Goal: Check status

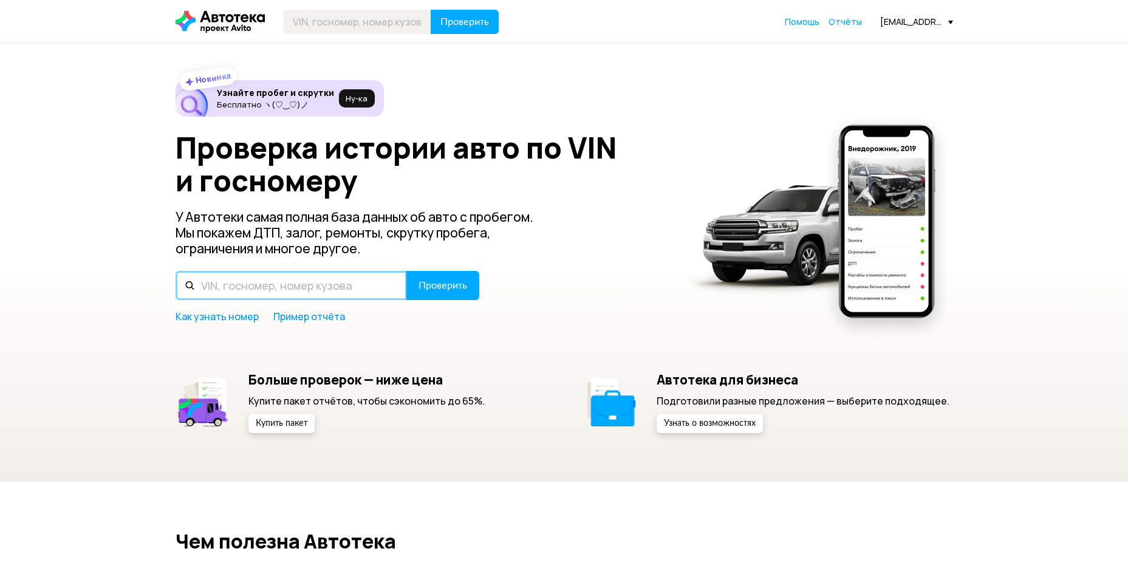
click at [297, 282] on input "text" at bounding box center [291, 285] width 231 height 29
type input "[VEHICLE_IDENTIFICATION_NUMBER]"
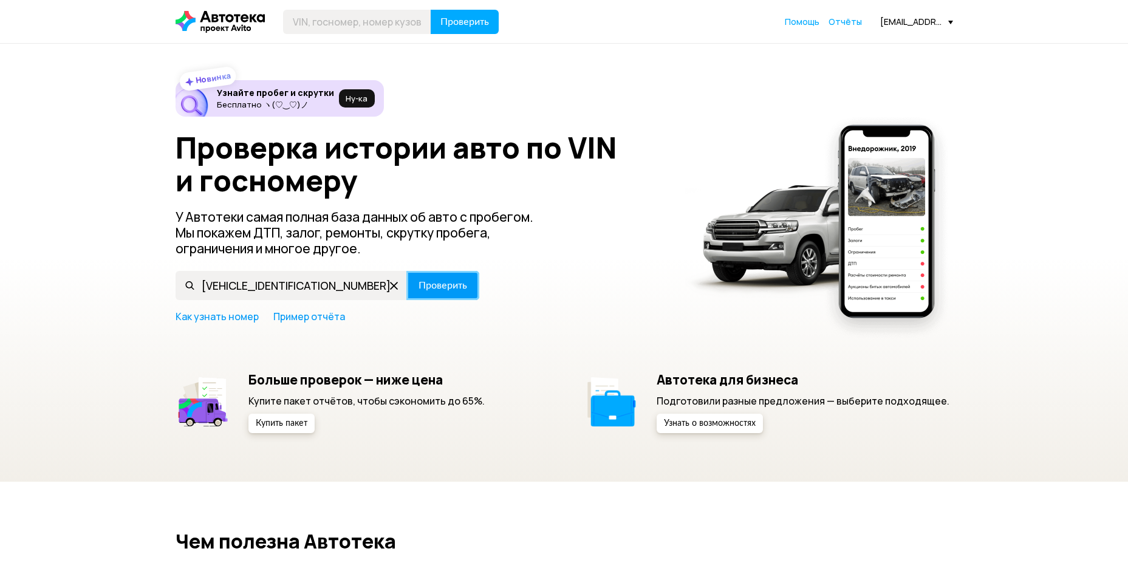
click at [447, 296] on button "Проверить" at bounding box center [442, 285] width 73 height 29
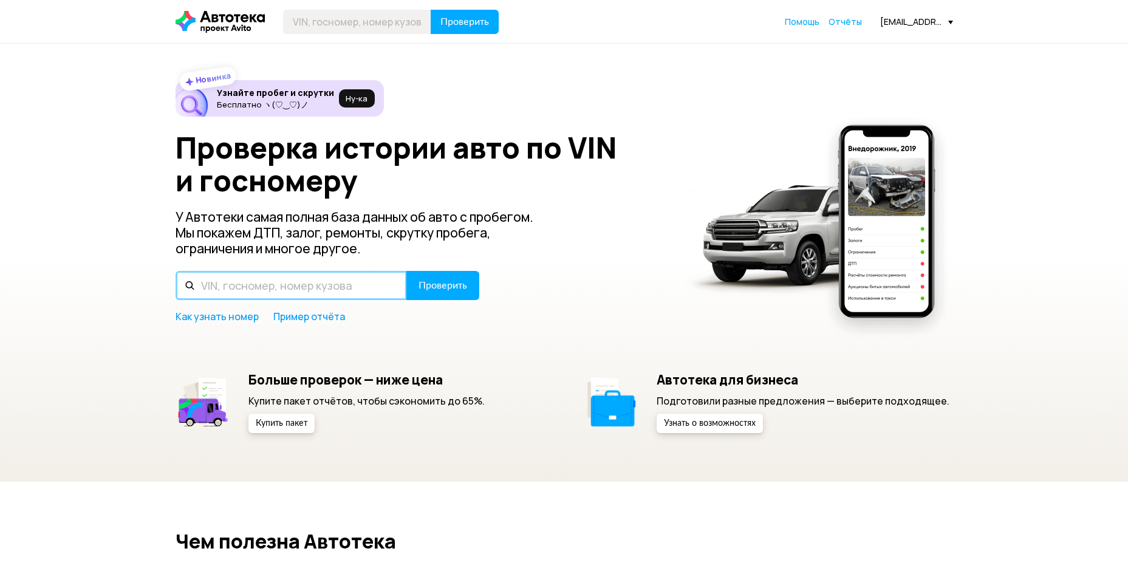
click at [339, 277] on input "text" at bounding box center [291, 285] width 231 height 29
type input "[VEHICLE_IDENTIFICATION_NUMBER]"
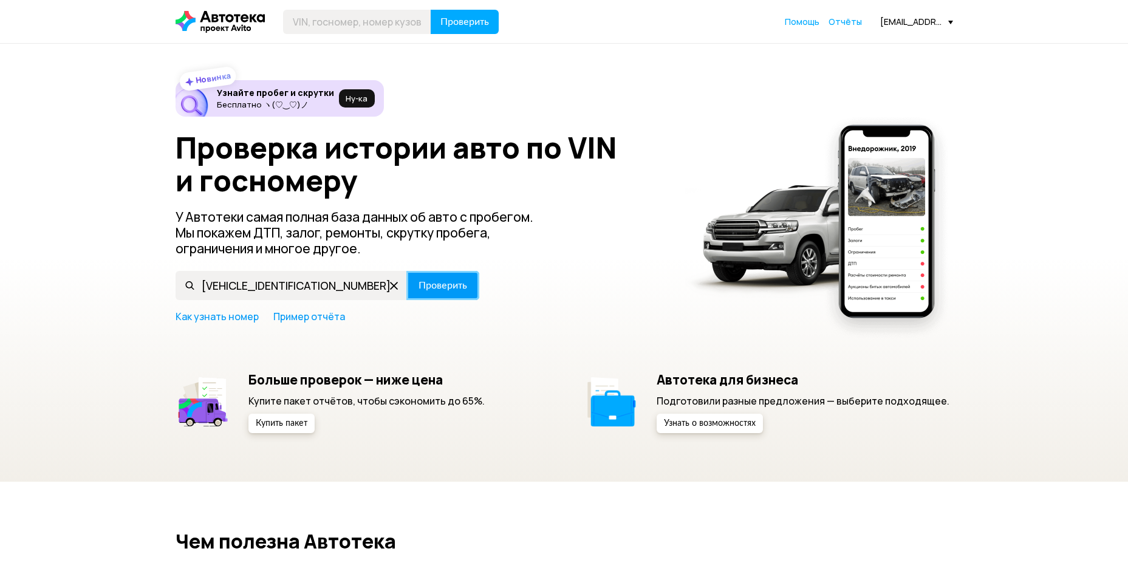
click at [442, 281] on span "Проверить" at bounding box center [442, 286] width 49 height 10
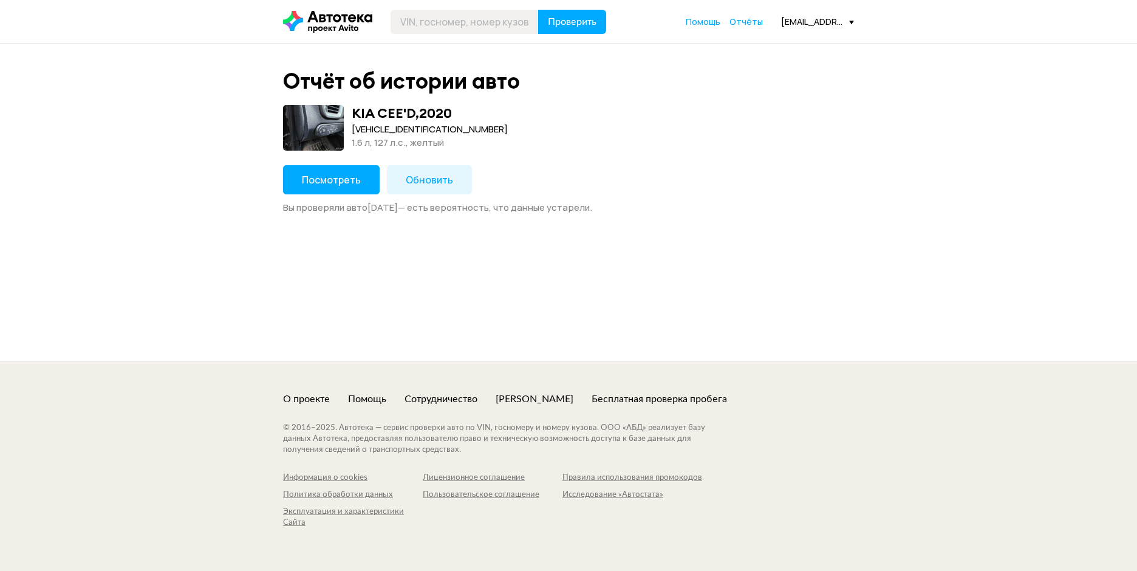
click at [357, 186] on button "Посмотреть" at bounding box center [331, 179] width 97 height 29
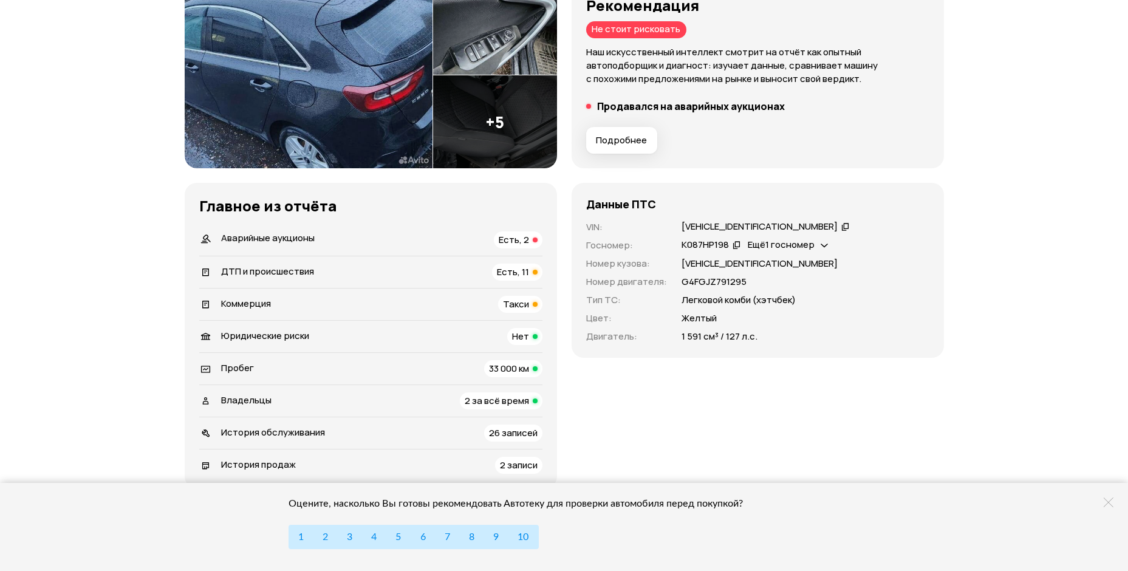
scroll to position [182, 0]
click at [824, 241] on icon at bounding box center [823, 243] width 7 height 12
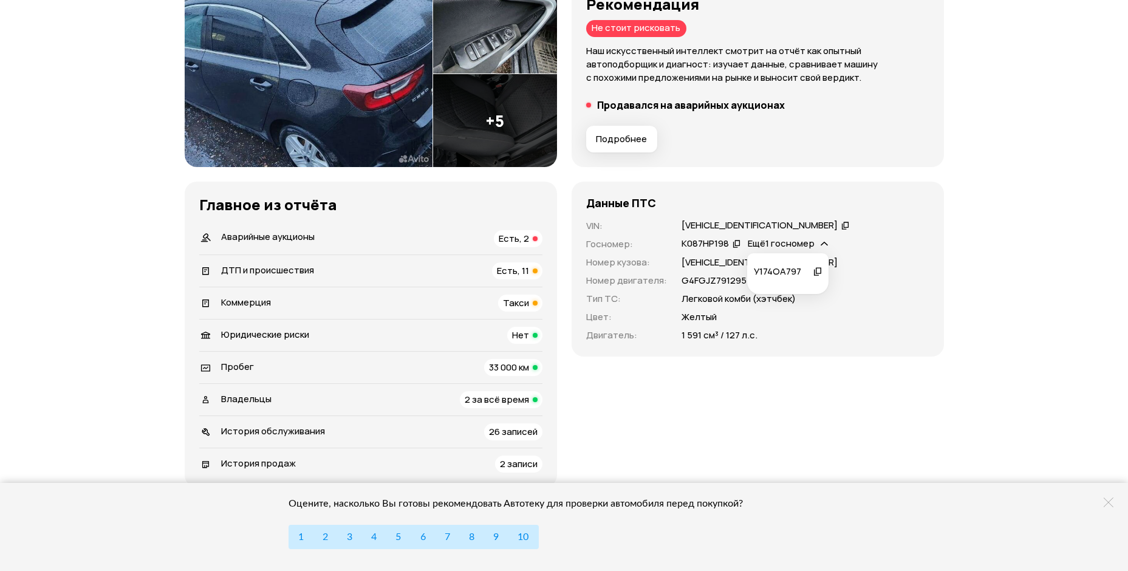
click at [825, 241] on icon at bounding box center [823, 243] width 7 height 12
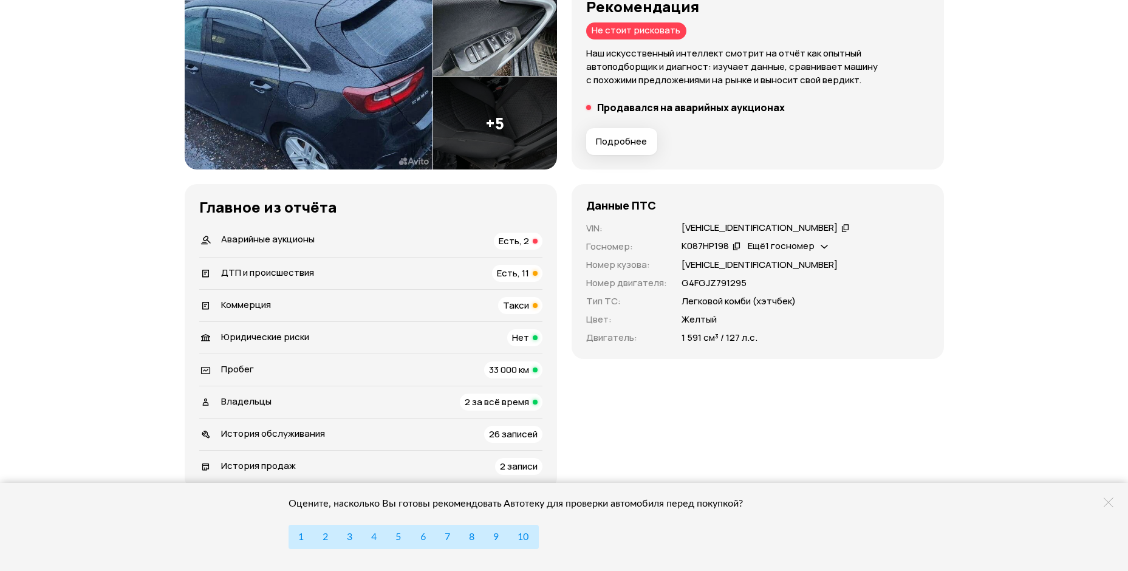
scroll to position [304, 0]
